Goal: Information Seeking & Learning: Learn about a topic

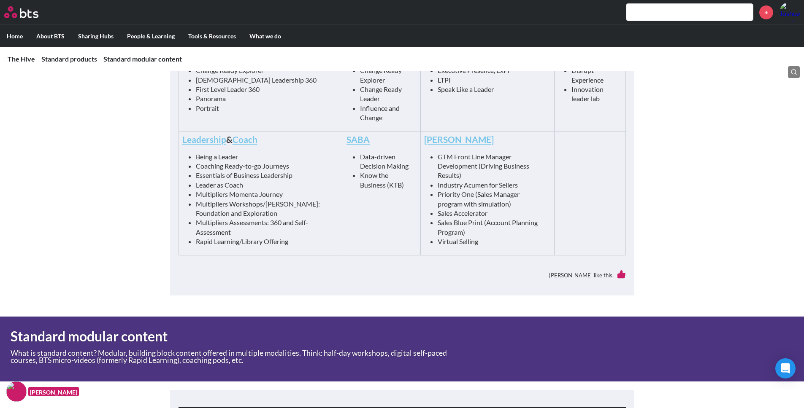
click at [154, 184] on main "The Hive Standard products Standard modular content Katryna Seki The Hive Welco…" at bounding box center [402, 178] width 804 height 1194
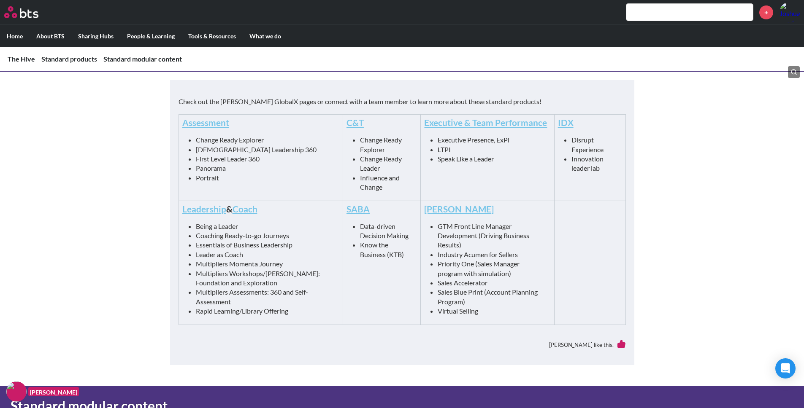
scroll to position [399, 0]
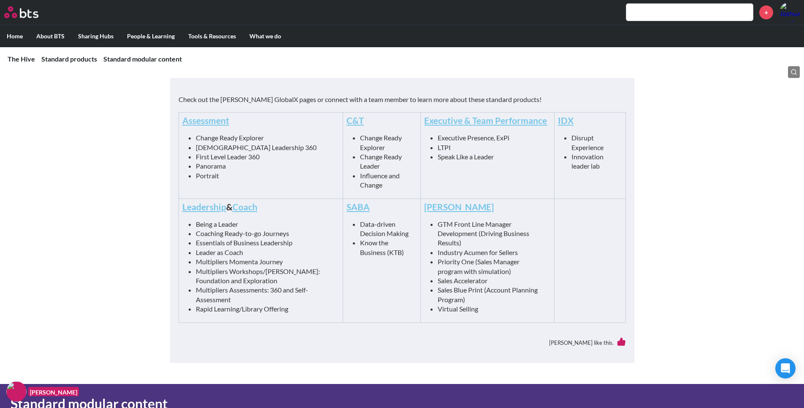
click at [207, 208] on link "Leadership" at bounding box center [204, 207] width 44 height 11
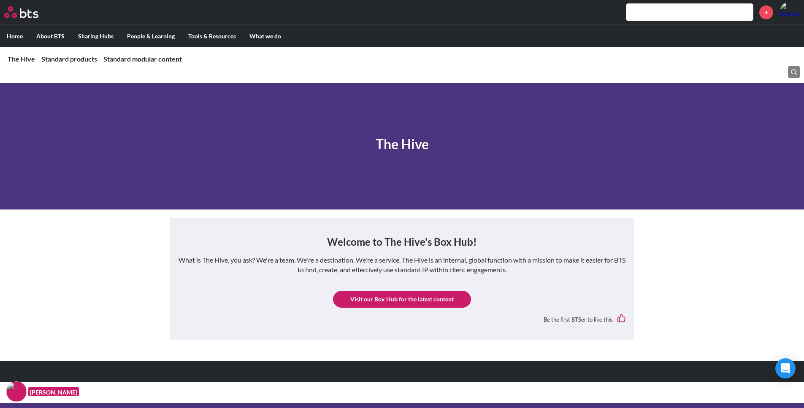
click at [67, 64] on nav "The Hive Standard products Standard modular content" at bounding box center [402, 59] width 804 height 24
click at [72, 62] on link "Standard products" at bounding box center [69, 59] width 56 height 8
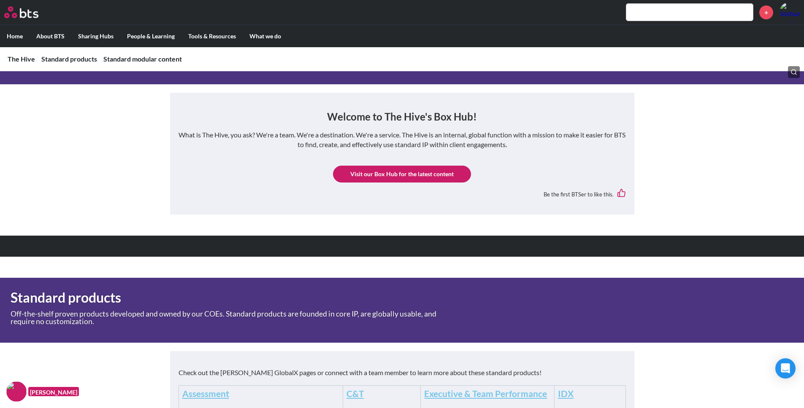
scroll to position [119, 0]
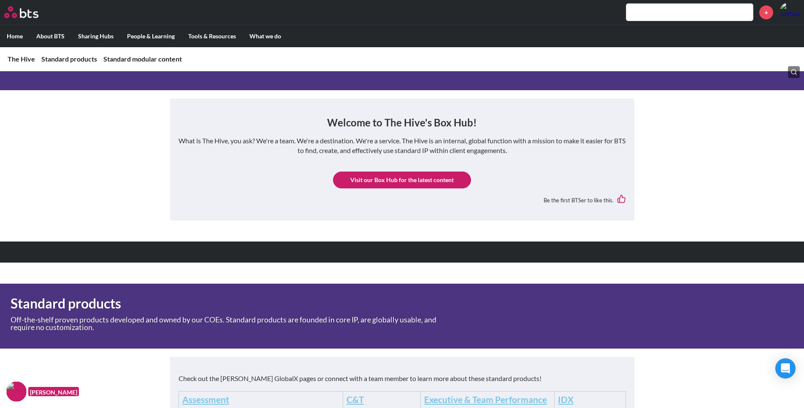
click at [407, 182] on link "Visit our Box Hub for the latest content" at bounding box center [402, 180] width 138 height 17
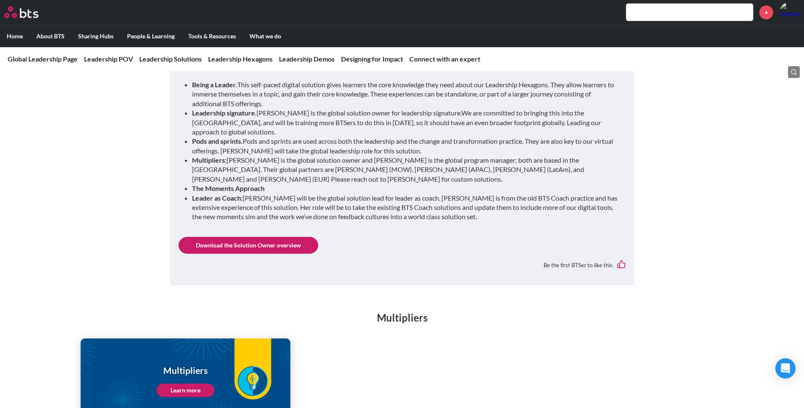
scroll to position [917, 0]
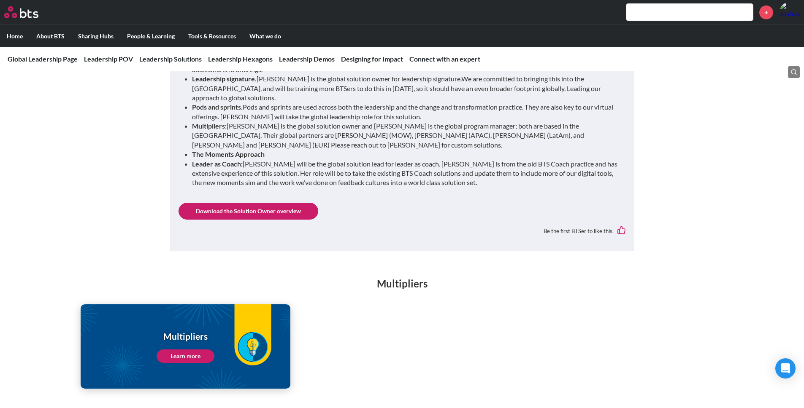
click at [278, 203] on link "Download the Solution Owner overview" at bounding box center [248, 211] width 140 height 17
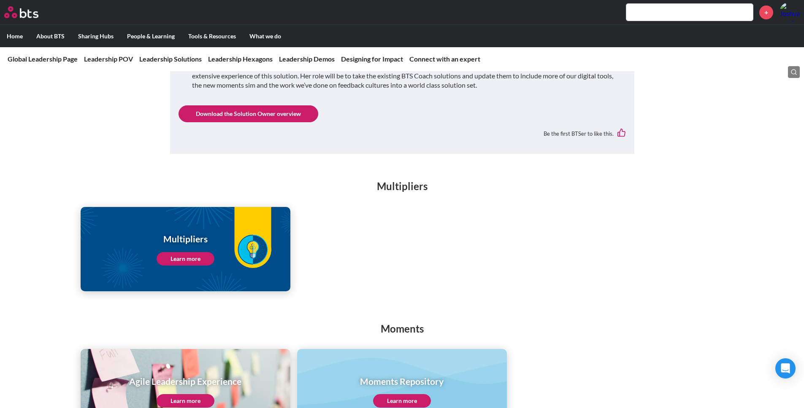
scroll to position [1017, 0]
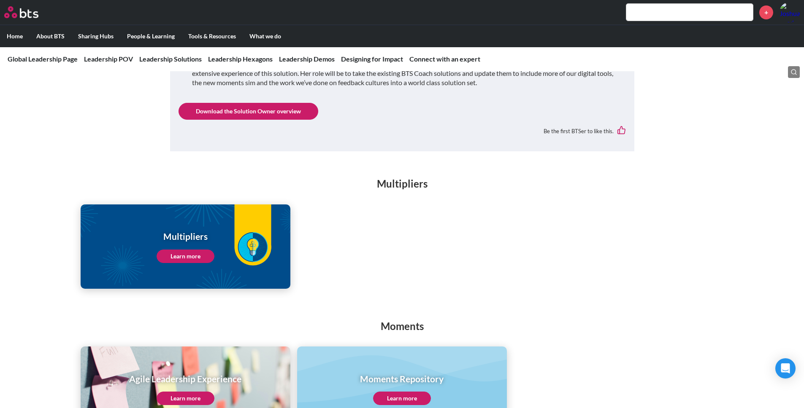
click at [184, 250] on link "Learn more" at bounding box center [186, 256] width 58 height 13
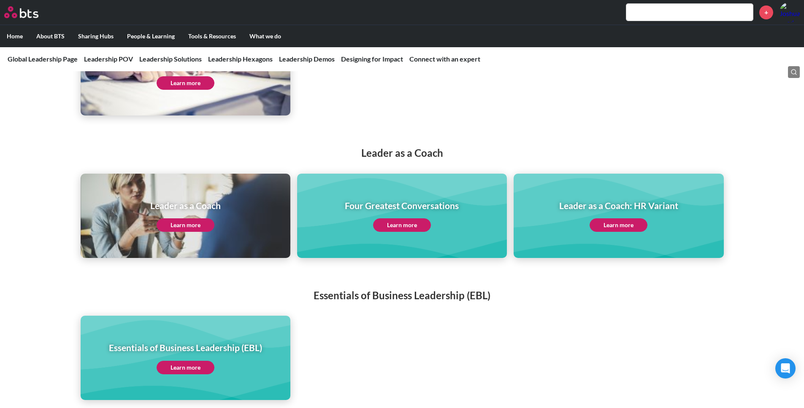
scroll to position [1529, 0]
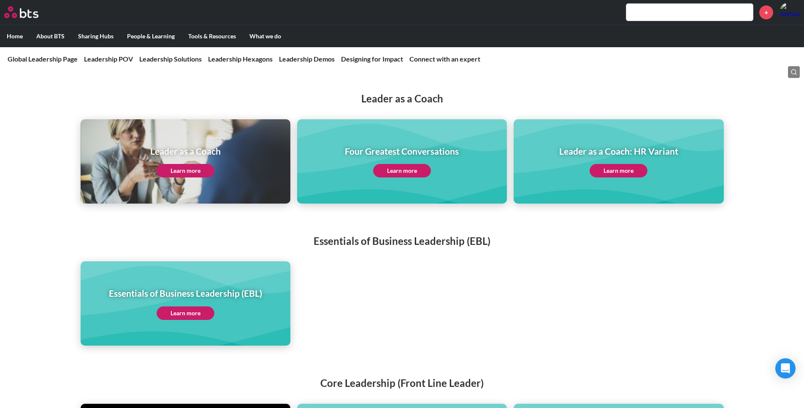
click at [197, 164] on link "Learn more" at bounding box center [186, 170] width 58 height 13
click at [194, 307] on link "Learn more" at bounding box center [186, 313] width 58 height 13
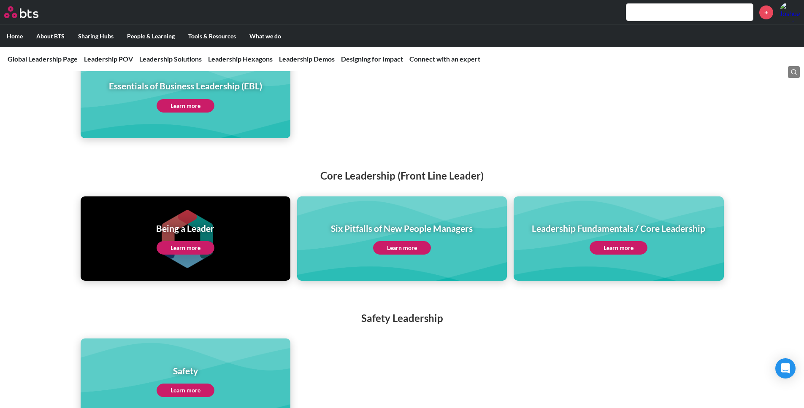
scroll to position [1738, 0]
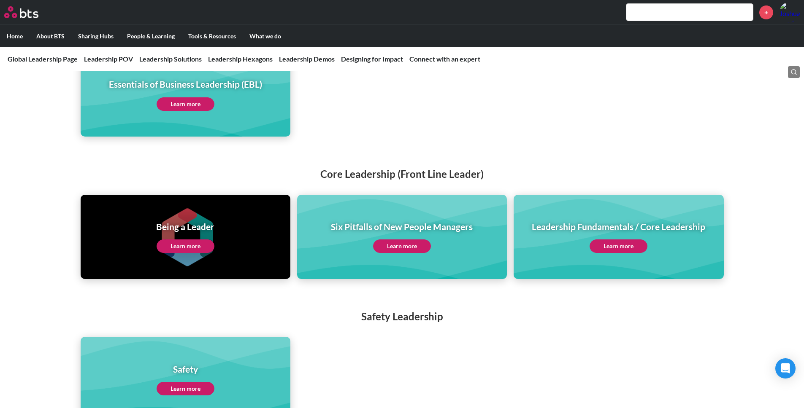
click at [410, 240] on link "Learn more" at bounding box center [402, 246] width 58 height 13
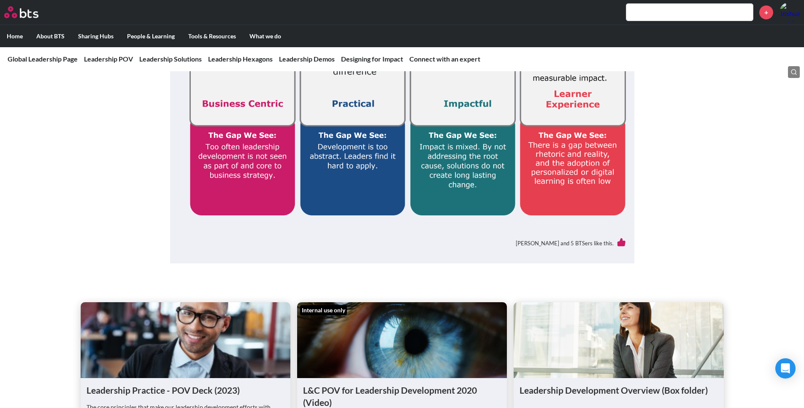
scroll to position [0, 0]
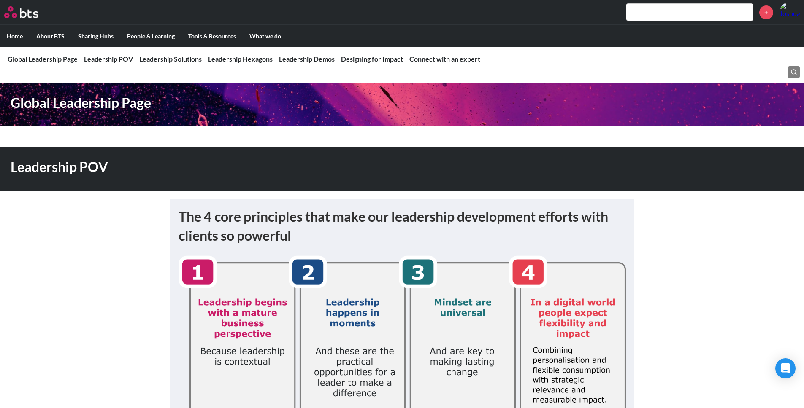
click at [687, 13] on input "text" at bounding box center [689, 12] width 127 height 17
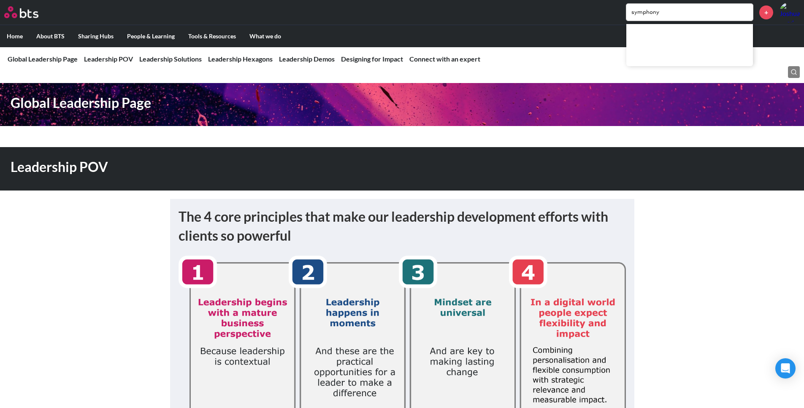
type input "symphony"
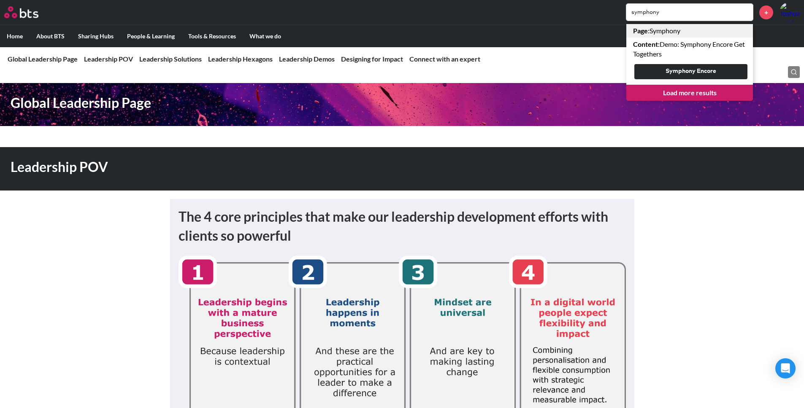
click at [674, 27] on link "Page : Symphony" at bounding box center [689, 30] width 127 height 13
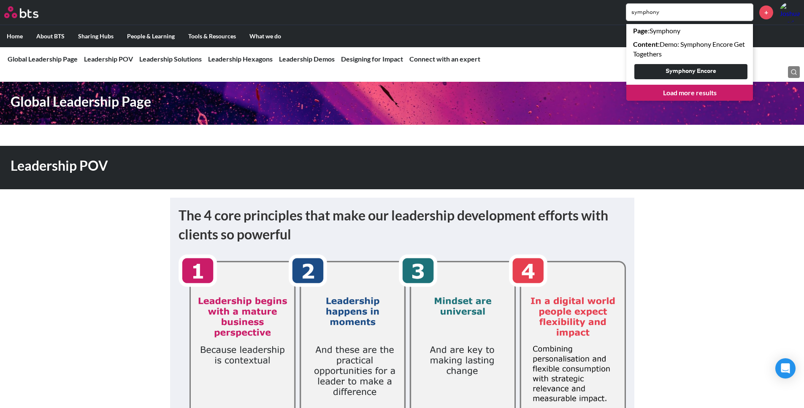
scroll to position [2, 0]
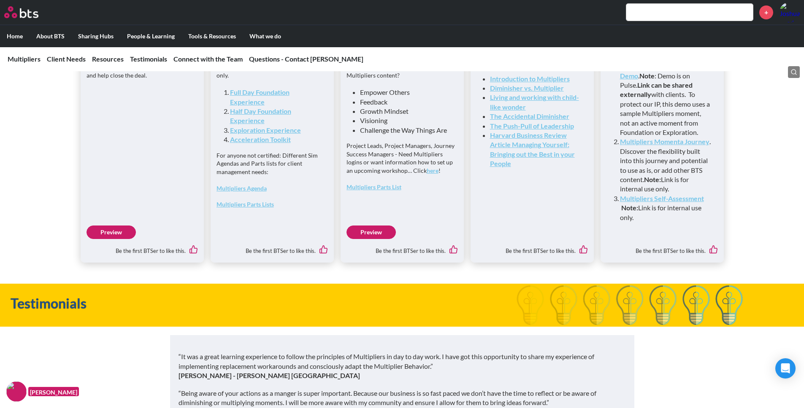
scroll to position [2275, 0]
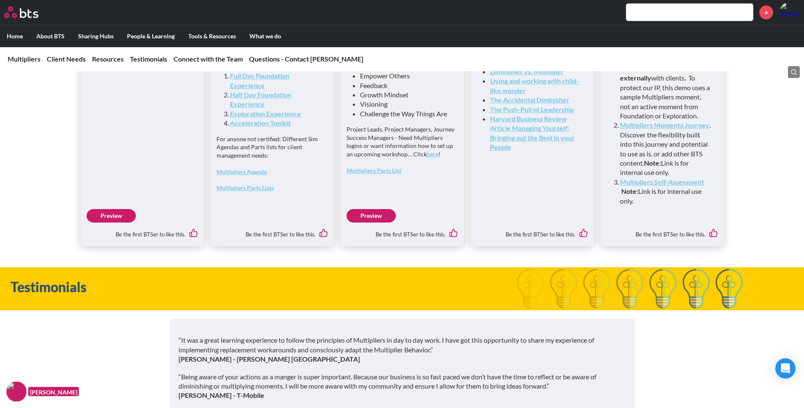
click at [111, 223] on link "Preview" at bounding box center [110, 215] width 49 height 13
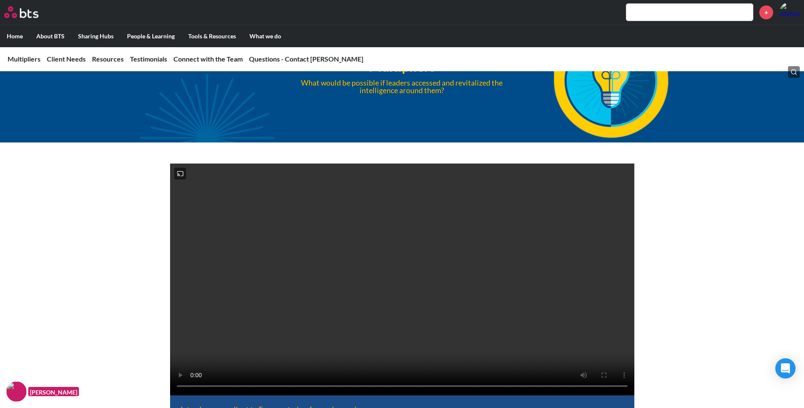
scroll to position [0, 0]
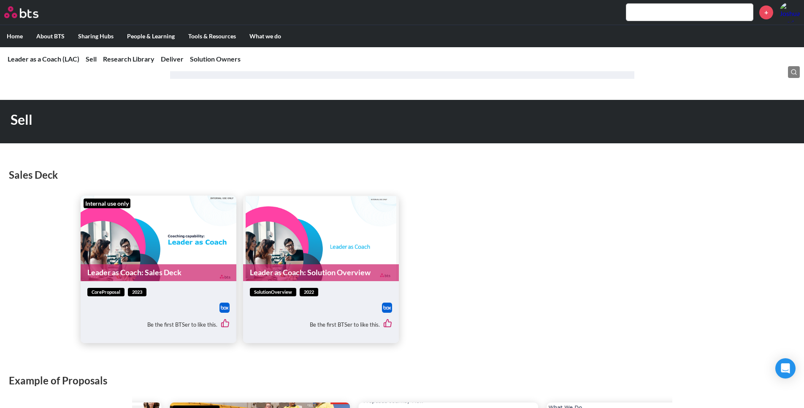
scroll to position [365, 0]
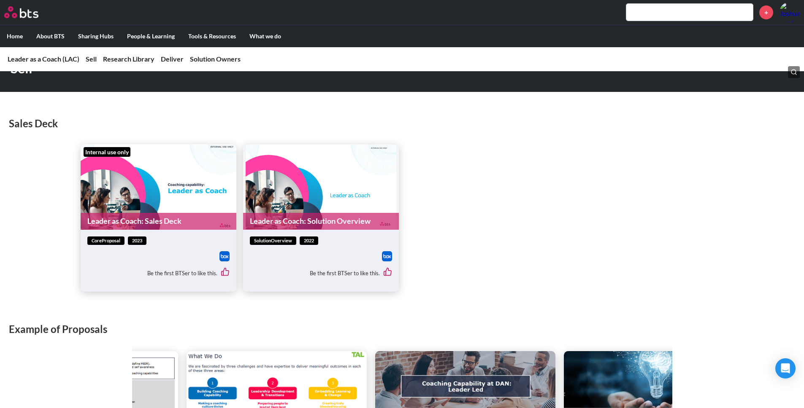
click at [337, 221] on link "Leader as Coach: Solution Overview" at bounding box center [321, 221] width 156 height 16
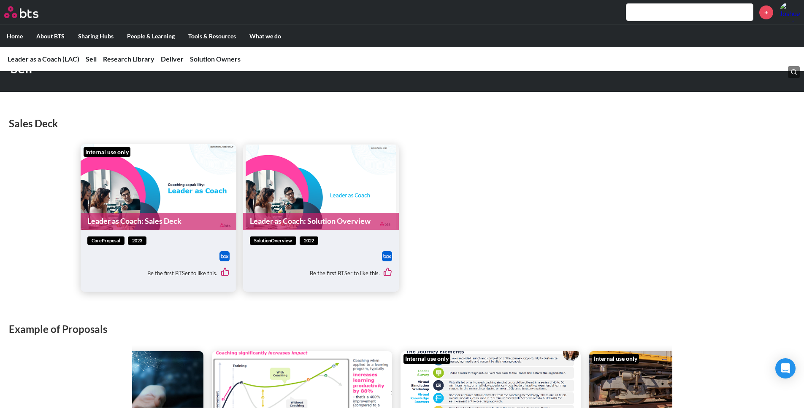
drag, startPoint x: 94, startPoint y: 147, endPoint x: 90, endPoint y: 145, distance: 4.7
click at [90, 145] on figure "Internal use only Leader as Coach: Sales Deck" at bounding box center [159, 187] width 156 height 86
drag, startPoint x: 75, startPoint y: 114, endPoint x: 68, endPoint y: 111, distance: 7.8
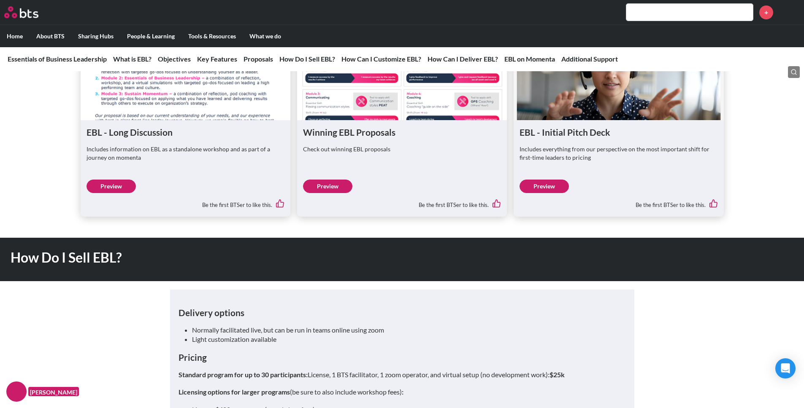
scroll to position [2316, 0]
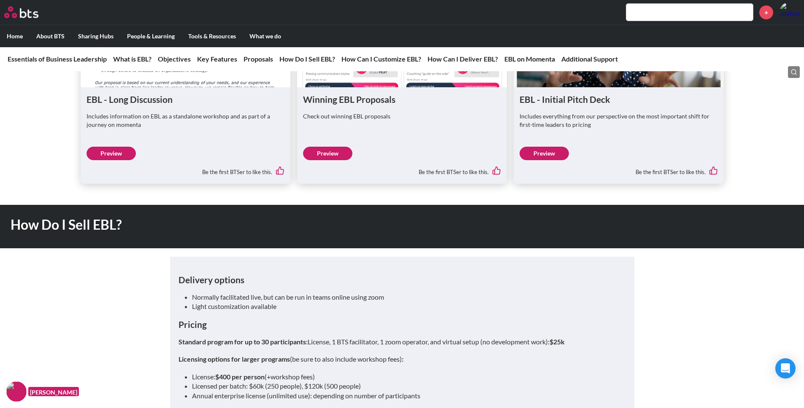
click at [551, 154] on link "Preview" at bounding box center [543, 153] width 49 height 13
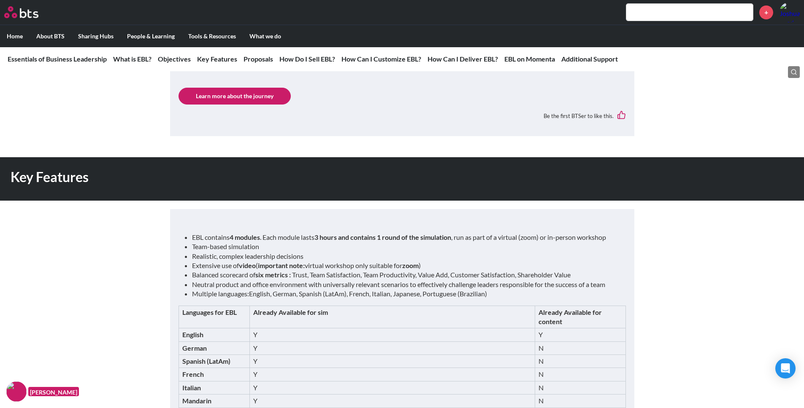
scroll to position [1119, 0]
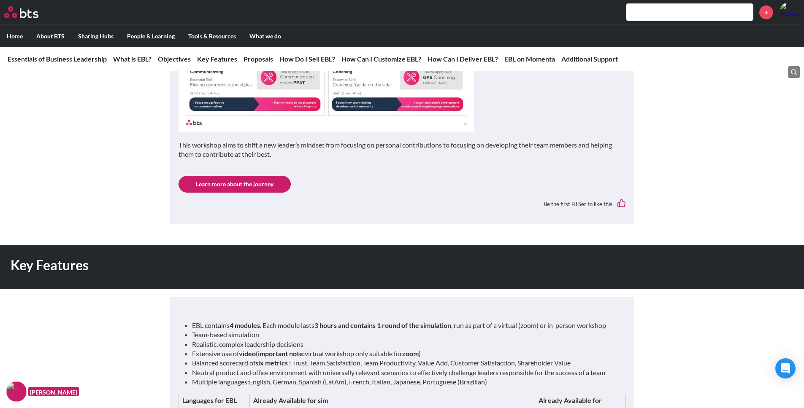
click at [265, 182] on link "Learn more about the journey" at bounding box center [234, 184] width 112 height 17
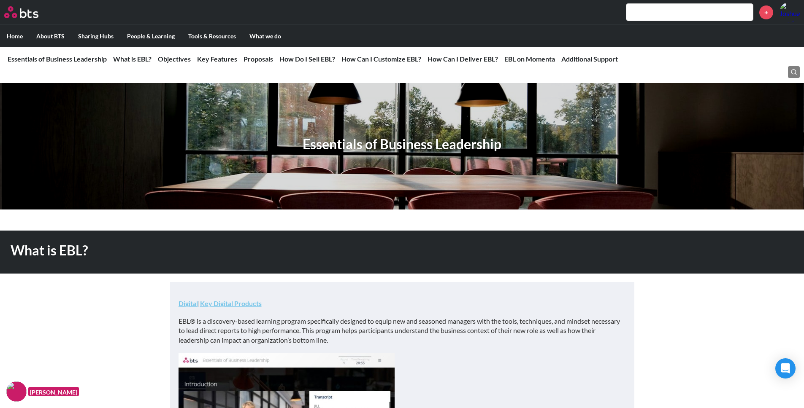
drag, startPoint x: 77, startPoint y: 100, endPoint x: 70, endPoint y: 101, distance: 6.8
